Goal: Register for event/course

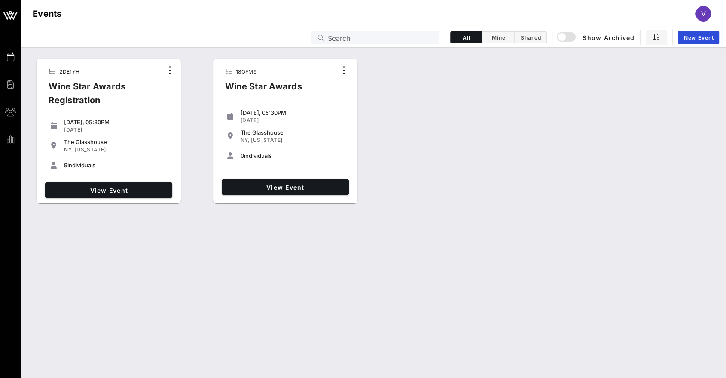
drag, startPoint x: 347, startPoint y: 12, endPoint x: 354, endPoint y: 3, distance: 11.7
drag, startPoint x: 354, startPoint y: 3, endPoint x: 311, endPoint y: 22, distance: 47.3
click at [311, 22] on div "Events V" at bounding box center [374, 13] width 706 height 27
click at [112, 189] on span "View Event" at bounding box center [109, 189] width 120 height 7
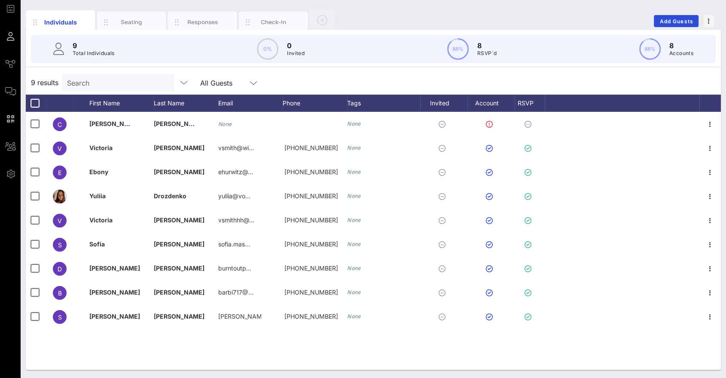
scroll to position [48, 0]
click at [209, 18] on div "Responses" at bounding box center [202, 22] width 38 height 8
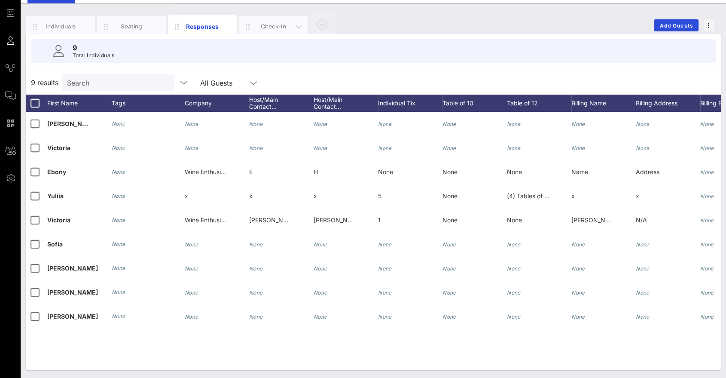
click at [272, 20] on div "Check-In" at bounding box center [273, 26] width 69 height 21
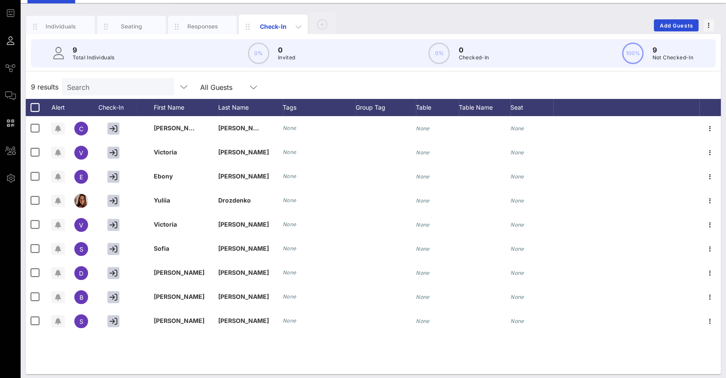
scroll to position [48, 0]
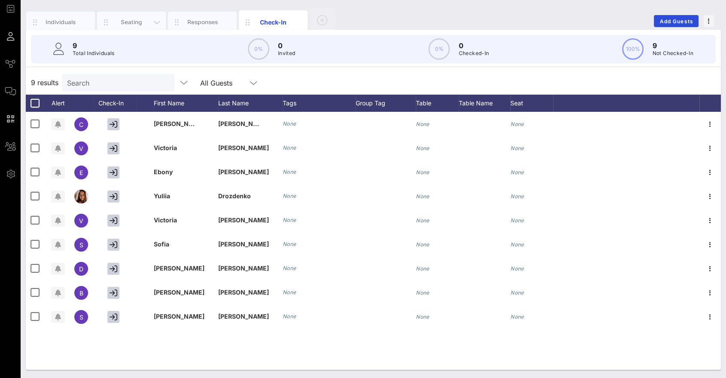
click at [128, 20] on div "Seating" at bounding box center [132, 22] width 38 height 8
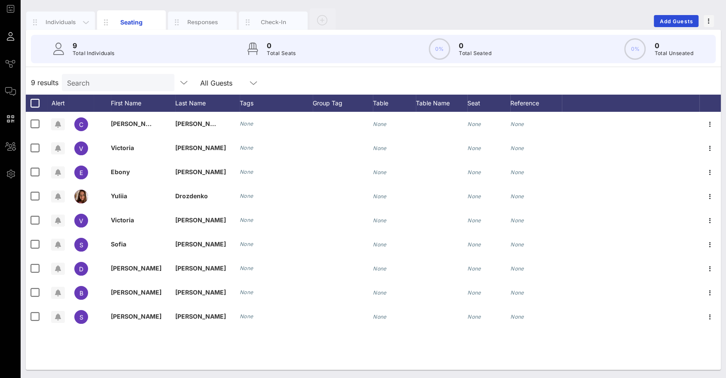
click at [58, 20] on div "Individuals" at bounding box center [61, 22] width 38 height 8
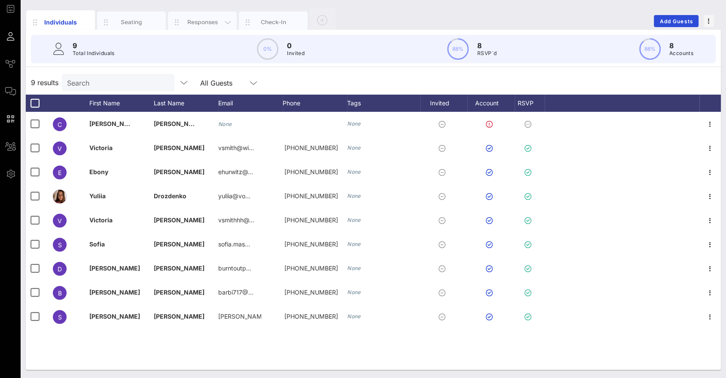
click at [206, 19] on div "Responses" at bounding box center [202, 22] width 38 height 8
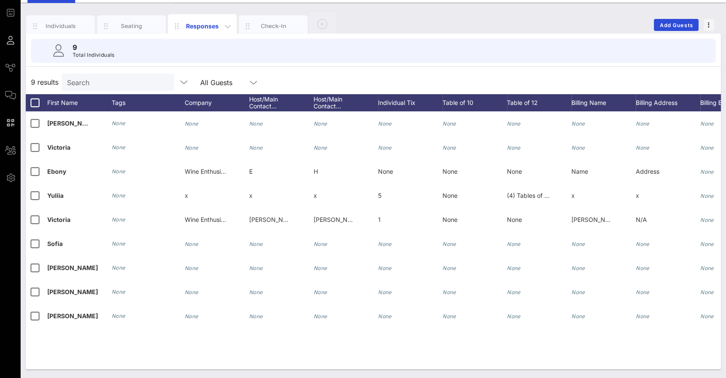
scroll to position [44, 0]
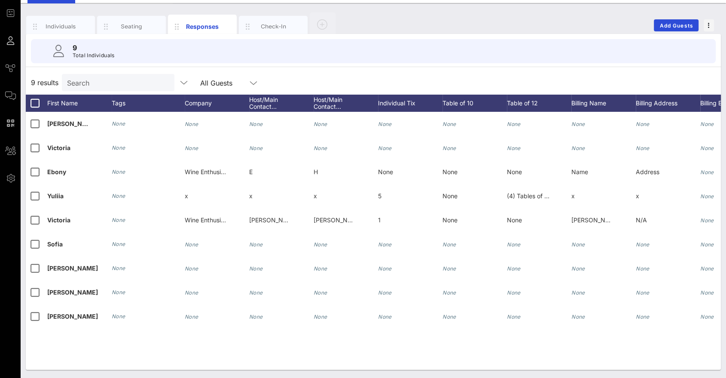
click at [447, 30] on div "Individuals Seating Responses Check-In Add Guests" at bounding box center [373, 25] width 695 height 27
click at [54, 22] on div "Individuals" at bounding box center [61, 26] width 38 height 8
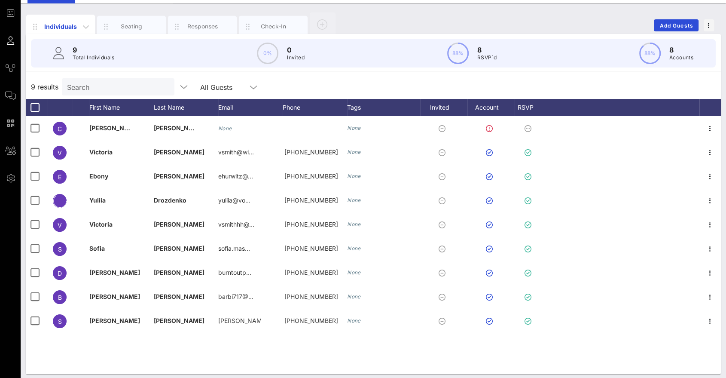
scroll to position [48, 0]
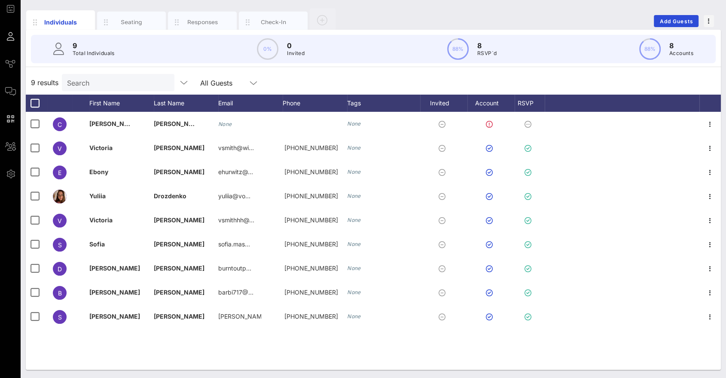
click at [440, 11] on div "Individuals Seating Responses Check-In Add Guests" at bounding box center [373, 20] width 695 height 27
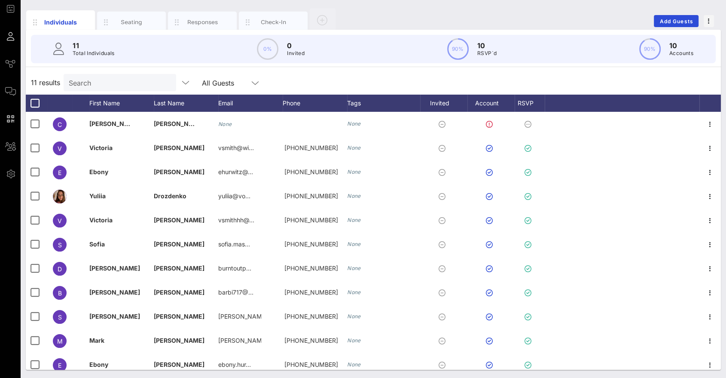
click at [375, 16] on div "Individuals Seating Responses Check-In Add Guests" at bounding box center [373, 20] width 695 height 27
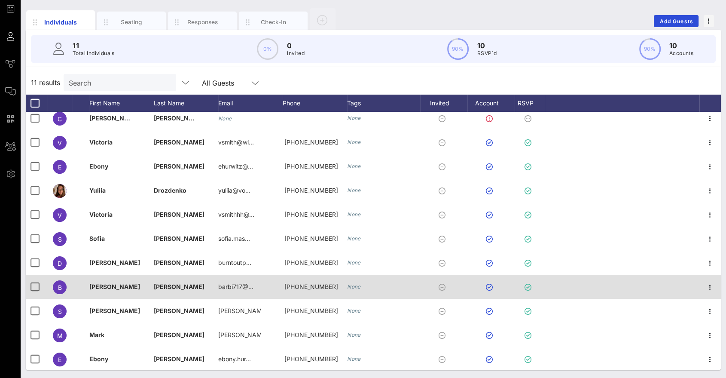
scroll to position [7, 0]
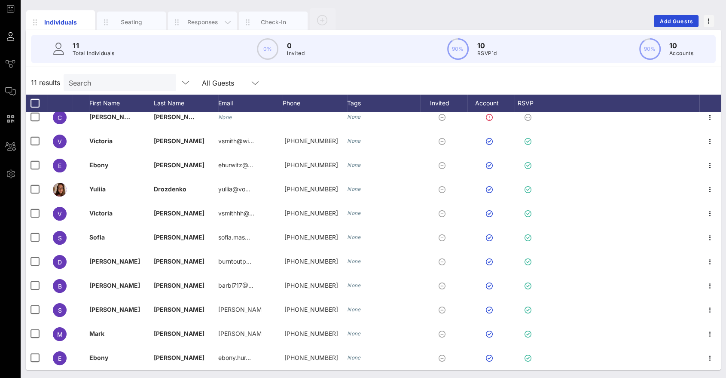
click at [204, 22] on div "Responses" at bounding box center [202, 22] width 38 height 8
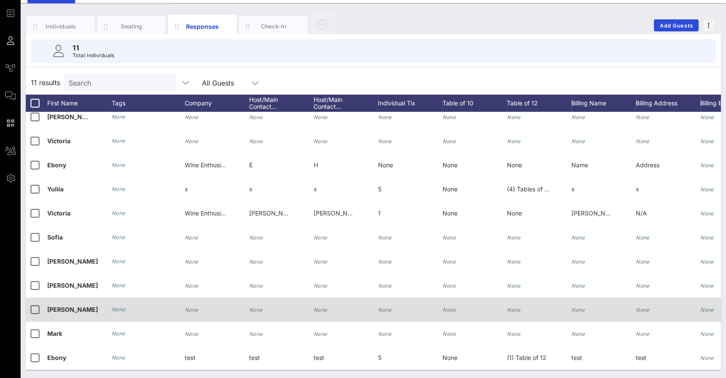
scroll to position [14, 0]
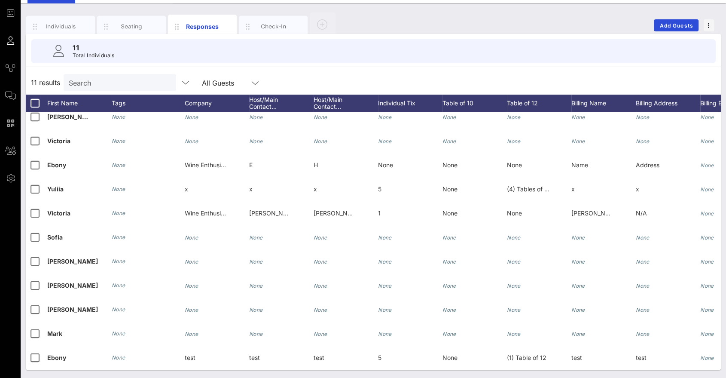
click at [422, 75] on div "11 results Search All Guests" at bounding box center [373, 82] width 695 height 24
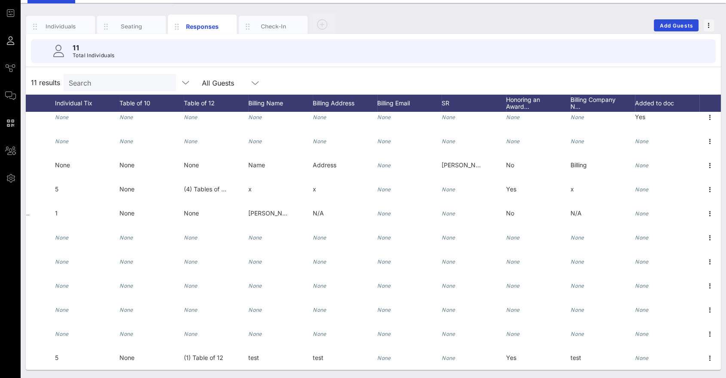
scroll to position [0, 0]
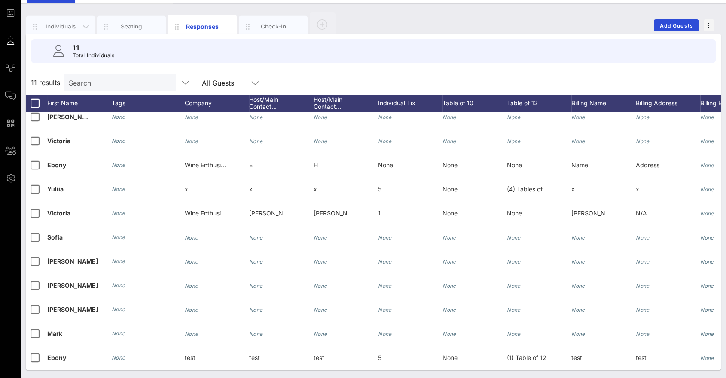
click at [46, 21] on div "Individuals" at bounding box center [60, 26] width 69 height 21
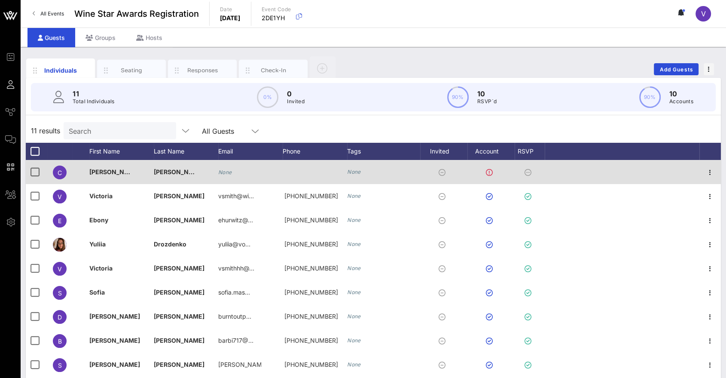
click at [530, 171] on icon at bounding box center [528, 172] width 7 height 7
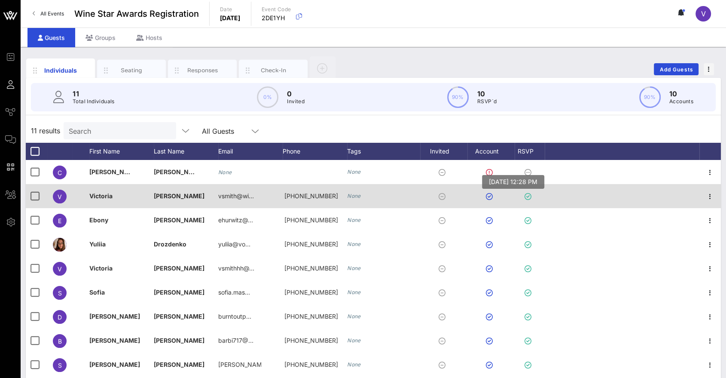
click at [528, 197] on icon at bounding box center [528, 196] width 7 height 7
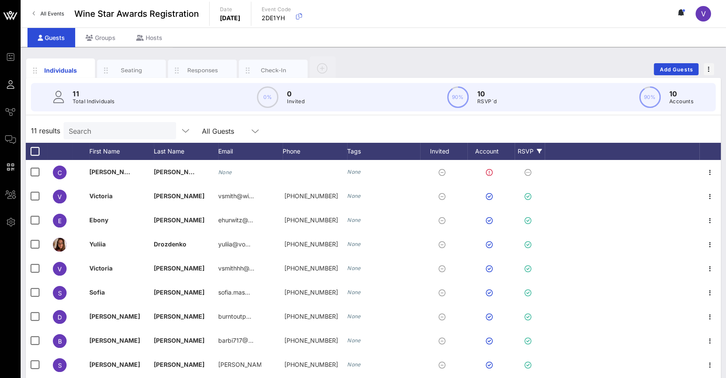
click at [537, 150] on icon at bounding box center [539, 151] width 5 height 5
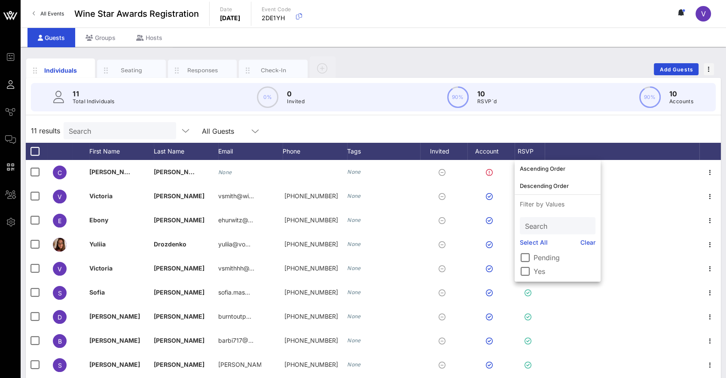
click at [595, 153] on div at bounding box center [622, 151] width 155 height 17
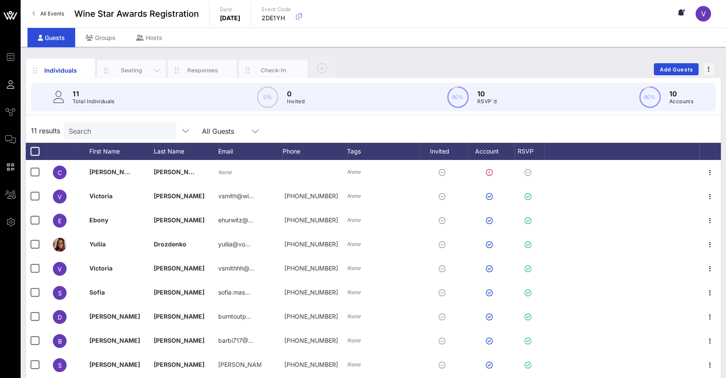
click at [136, 71] on div "Seating" at bounding box center [132, 70] width 38 height 8
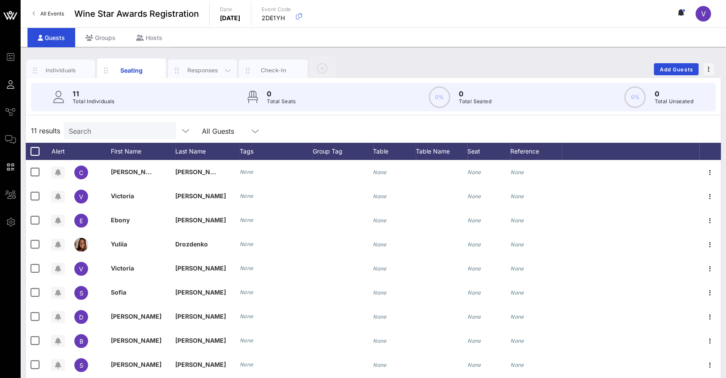
click at [209, 69] on div "Responses" at bounding box center [202, 70] width 38 height 8
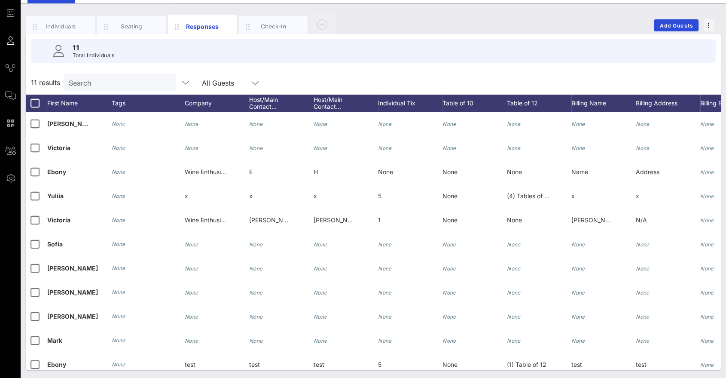
click at [354, 13] on div "Individuals Seating Responses Check-In Add Guests" at bounding box center [373, 25] width 695 height 27
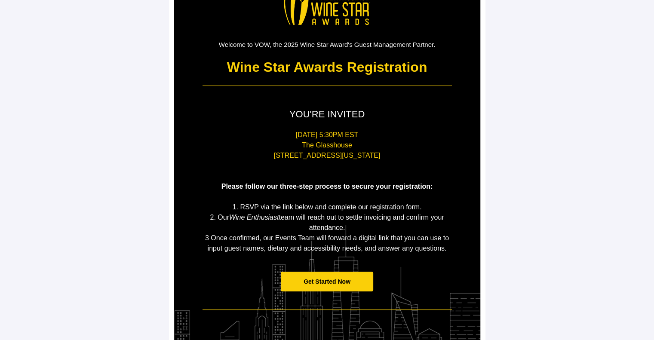
scroll to position [129, 0]
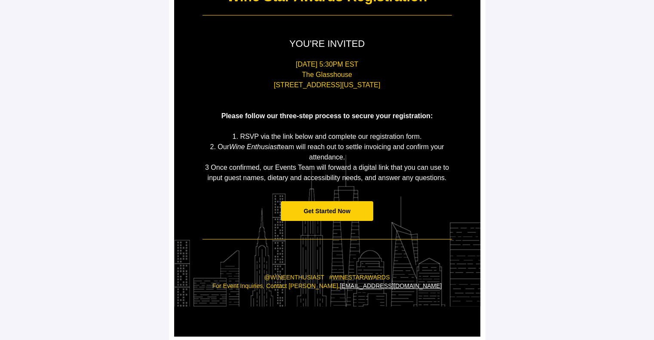
click at [340, 211] on span "Get Started Now" at bounding box center [326, 211] width 47 height 7
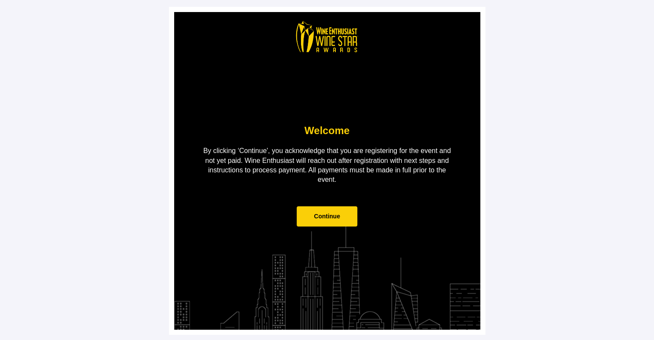
click at [337, 215] on span "Continue" at bounding box center [327, 216] width 26 height 7
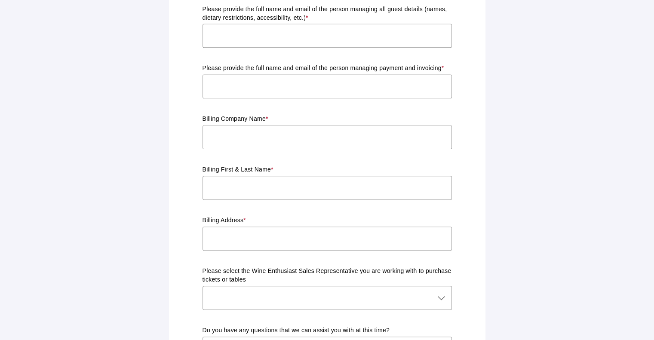
scroll to position [767, 0]
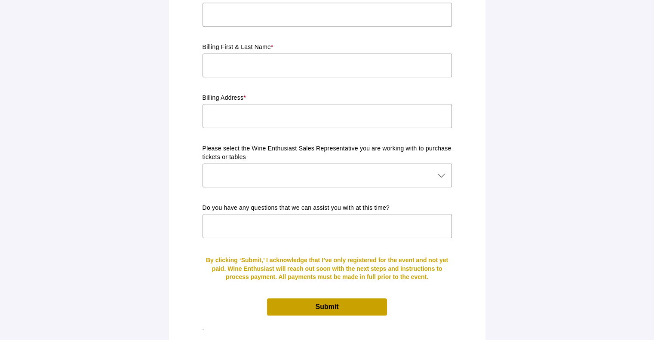
click at [348, 298] on span "Submit" at bounding box center [326, 306] width 119 height 17
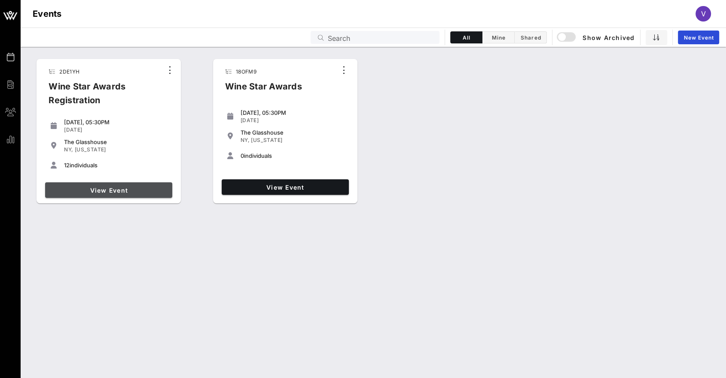
click at [119, 188] on span "View Event" at bounding box center [109, 189] width 120 height 7
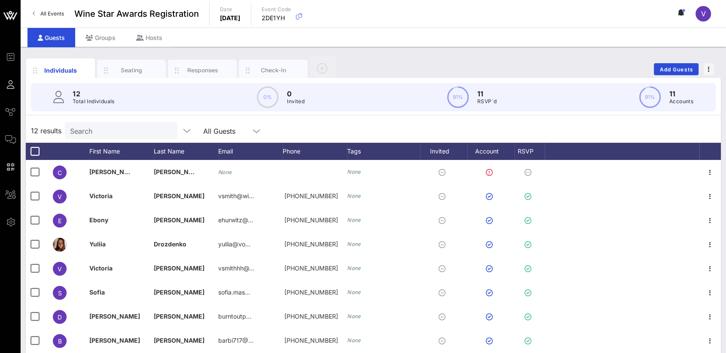
click at [54, 9] on link "All Events" at bounding box center [48, 14] width 42 height 14
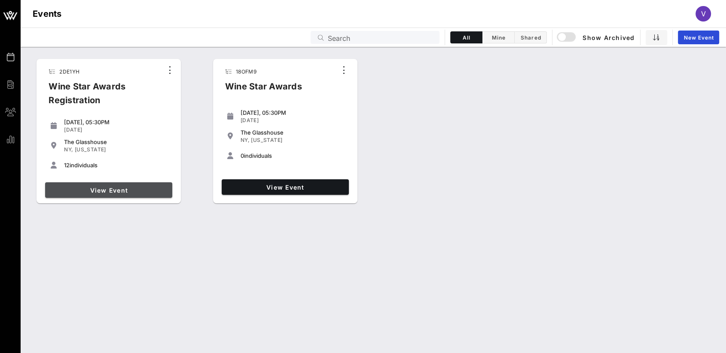
click at [116, 191] on span "View Event" at bounding box center [109, 189] width 120 height 7
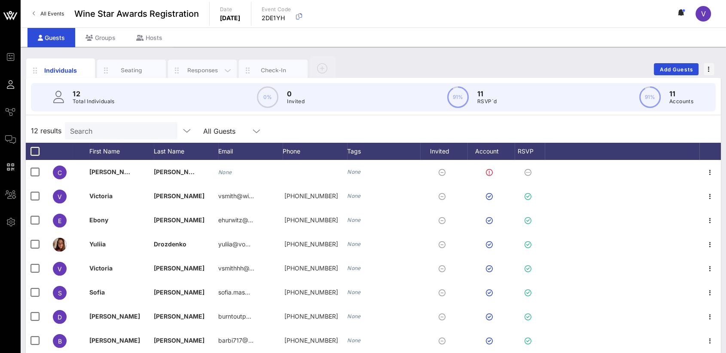
click at [205, 73] on div "Responses" at bounding box center [202, 70] width 38 height 8
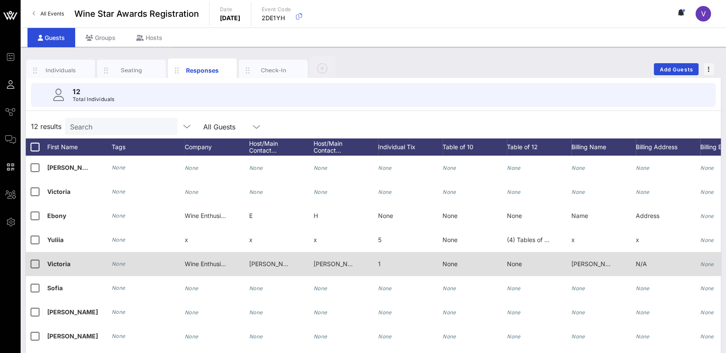
scroll to position [38, 0]
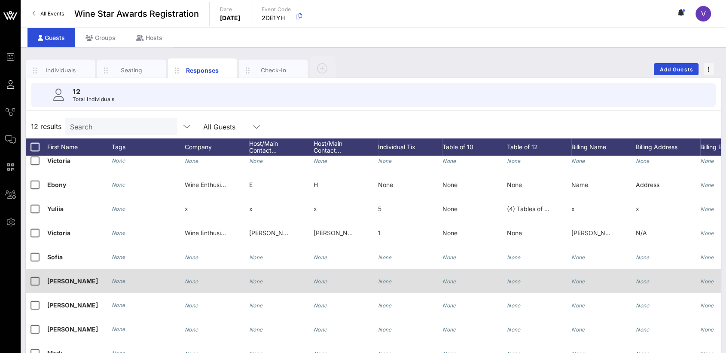
drag, startPoint x: 155, startPoint y: 299, endPoint x: 205, endPoint y: 272, distance: 57.5
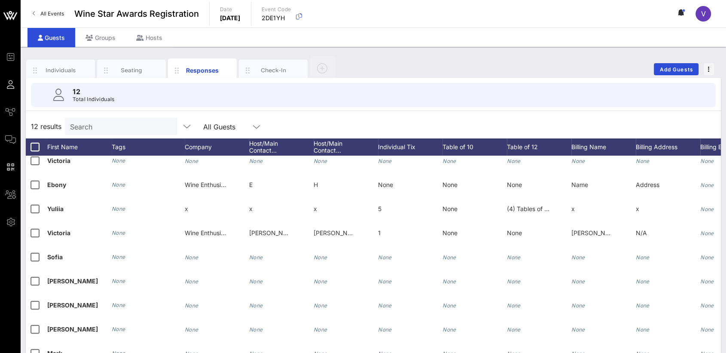
drag, startPoint x: 205, startPoint y: 272, endPoint x: 144, endPoint y: 112, distance: 172.2
click at [144, 111] on div "12 Total Individuals" at bounding box center [374, 95] width 706 height 34
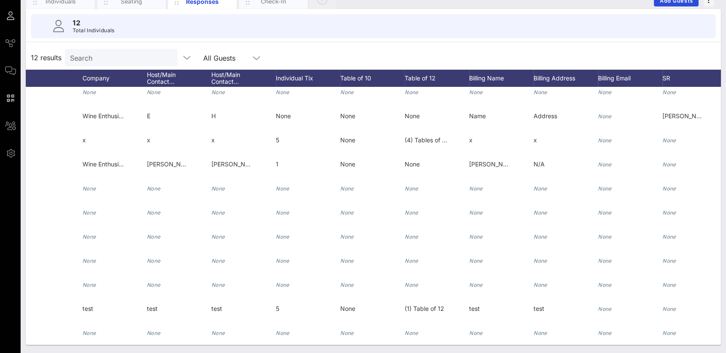
scroll to position [0, 0]
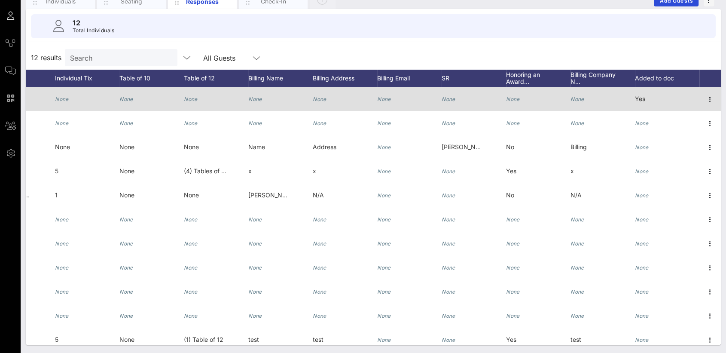
click at [635, 98] on span "Yes" at bounding box center [640, 98] width 10 height 7
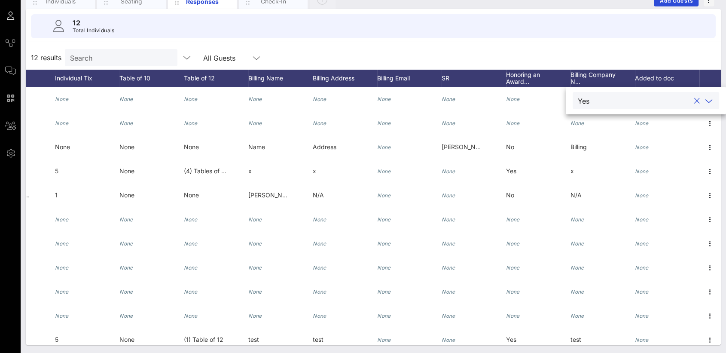
click at [615, 48] on div "12 results Search All Guests" at bounding box center [373, 58] width 695 height 24
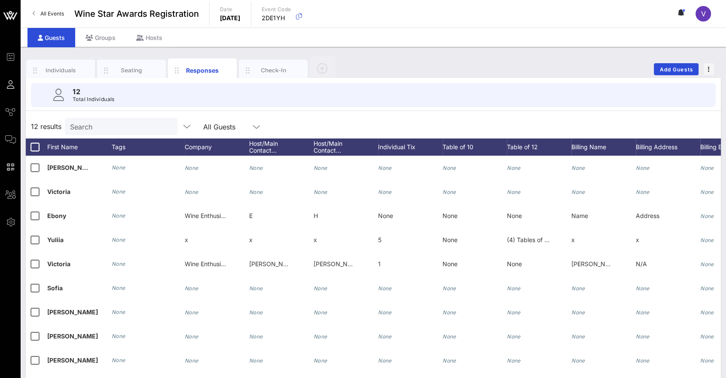
click at [245, 34] on div "Guests Groups Hosts" at bounding box center [374, 36] width 706 height 19
click at [434, 62] on div "Individuals Seating Responses Check-In Add Guests" at bounding box center [373, 68] width 695 height 27
